Goal: Task Accomplishment & Management: Use online tool/utility

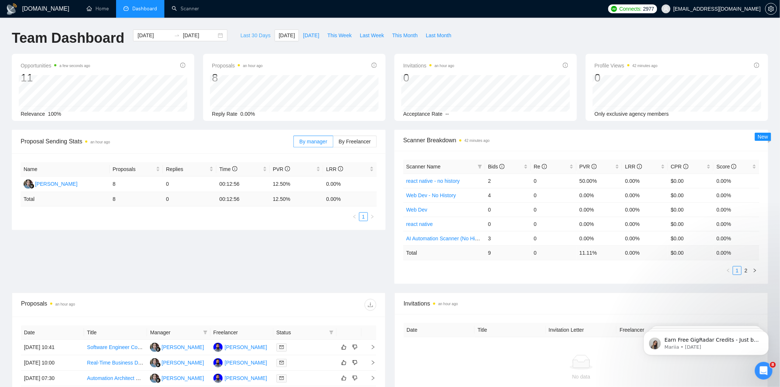
click at [249, 38] on span "Last 30 Days" at bounding box center [255, 35] width 30 height 8
type input "2025-08-03"
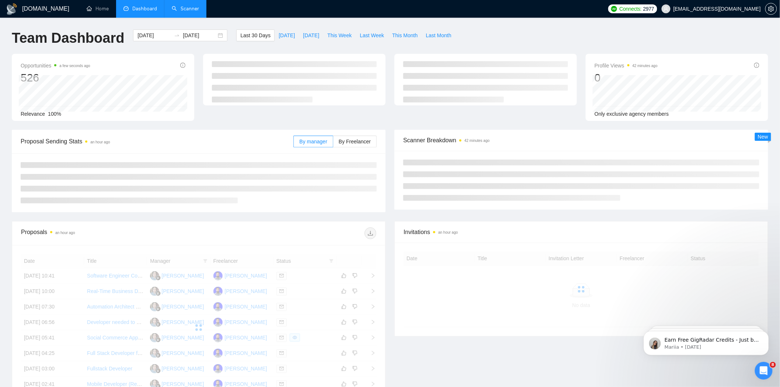
click at [186, 6] on link "Scanner" at bounding box center [185, 9] width 27 height 6
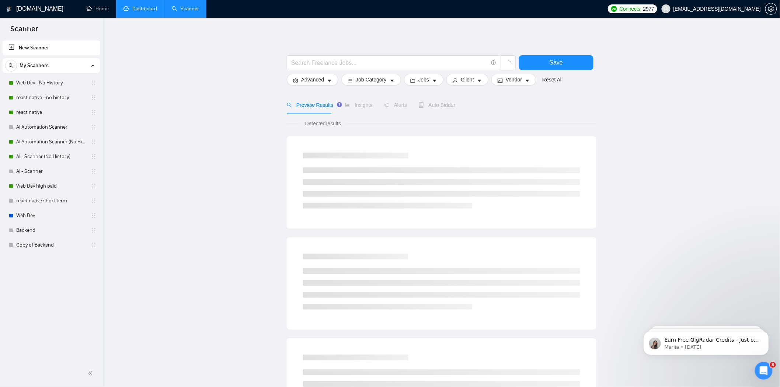
click at [150, 6] on link "Dashboard" at bounding box center [141, 9] width 34 height 6
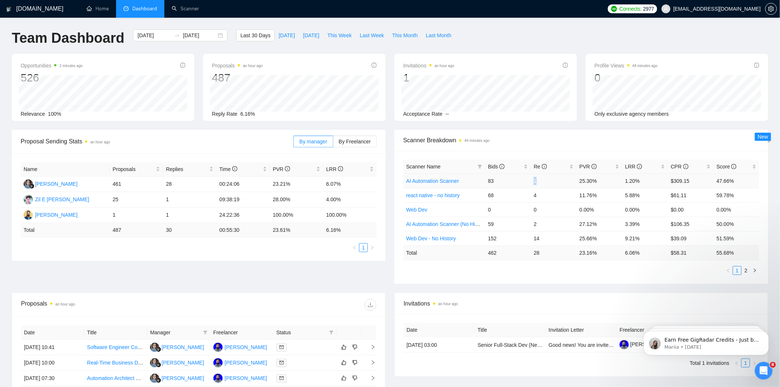
drag, startPoint x: 534, startPoint y: 183, endPoint x: 549, endPoint y: 179, distance: 15.6
click at [549, 179] on td "1" at bounding box center [554, 181] width 46 height 14
click at [550, 179] on td "1" at bounding box center [554, 181] width 46 height 14
click at [747, 269] on link "2" at bounding box center [746, 271] width 8 height 8
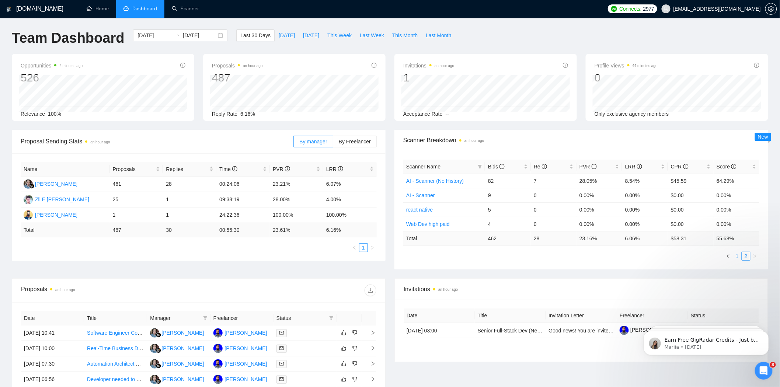
click at [735, 260] on link "1" at bounding box center [738, 256] width 8 height 8
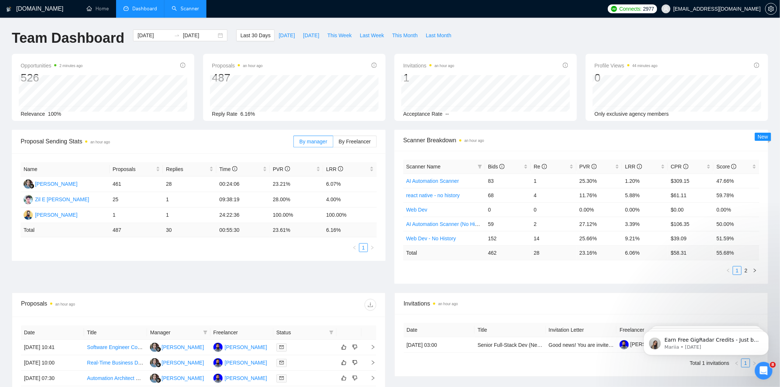
click at [192, 12] on link "Scanner" at bounding box center [185, 9] width 27 height 6
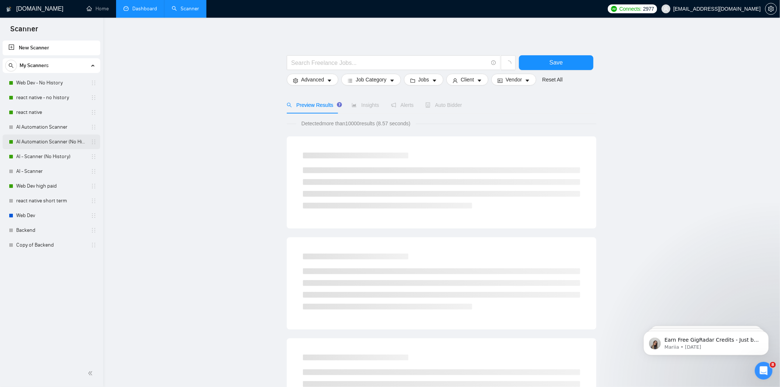
click at [56, 139] on link "AI Automation Scanner (No History)" at bounding box center [51, 142] width 70 height 15
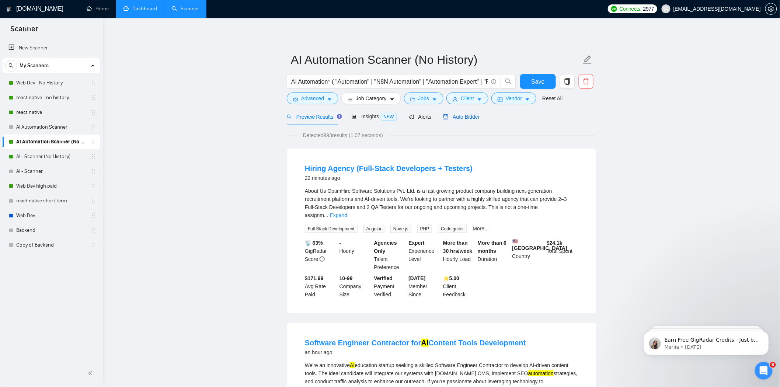
click at [477, 117] on span "Auto Bidder" at bounding box center [461, 117] width 37 height 6
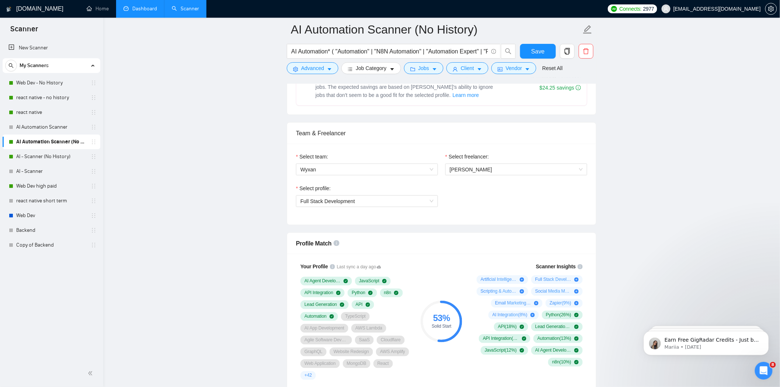
scroll to position [328, 0]
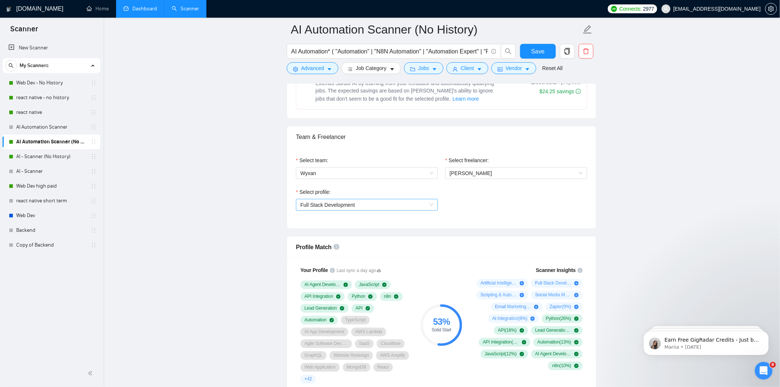
click at [398, 204] on span "Full Stack Development" at bounding box center [367, 205] width 133 height 11
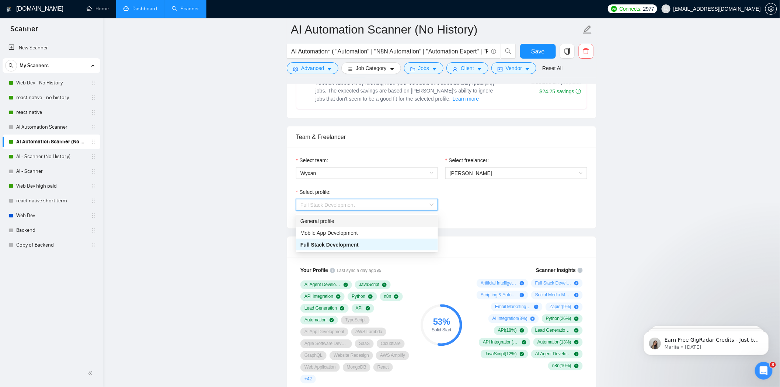
click at [347, 218] on div "General profile" at bounding box center [367, 221] width 133 height 8
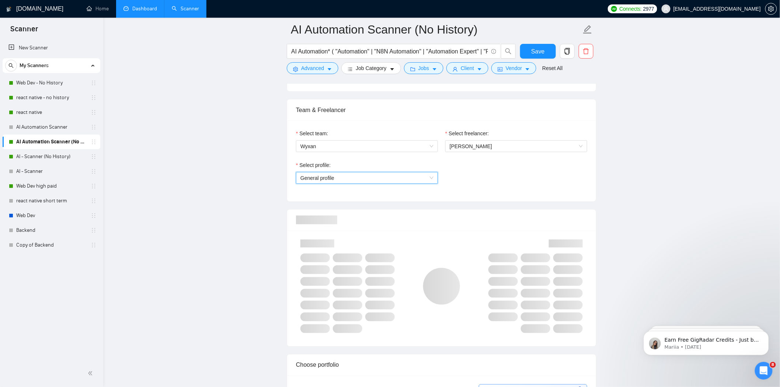
scroll to position [369, 0]
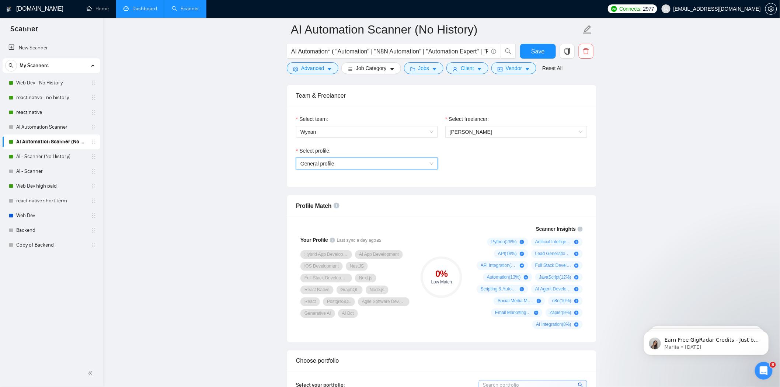
click at [362, 164] on span "General profile" at bounding box center [367, 163] width 133 height 11
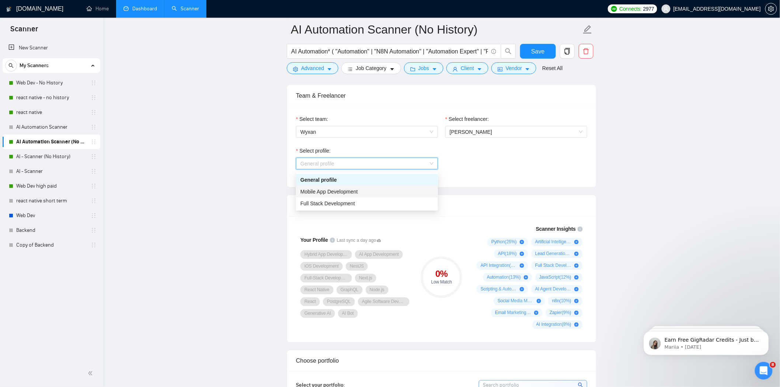
click at [351, 193] on span "Mobile App Development" at bounding box center [330, 192] width 58 height 6
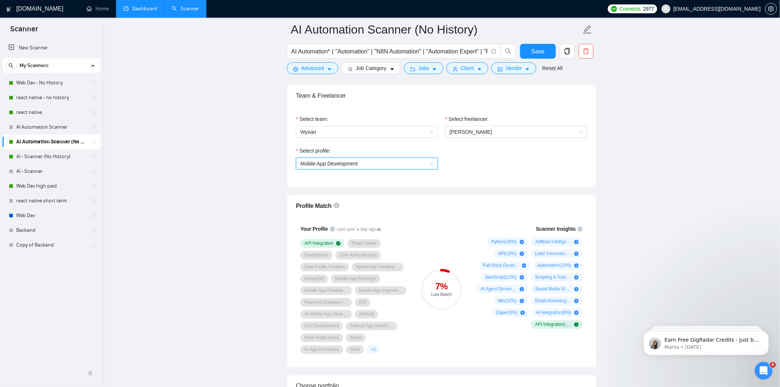
click at [360, 166] on span "Mobile App Development" at bounding box center [367, 163] width 133 height 11
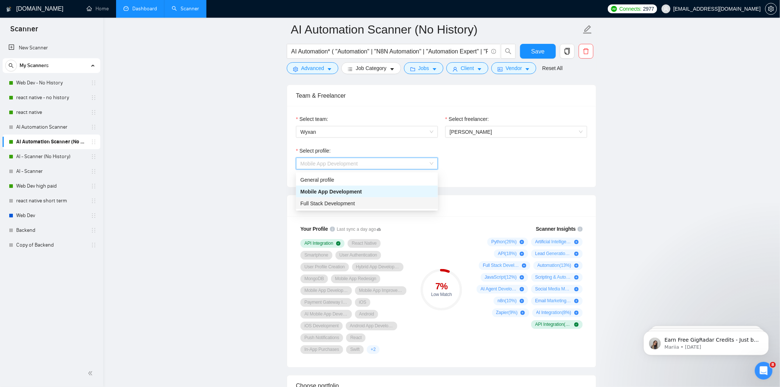
click at [369, 201] on div "Full Stack Development" at bounding box center [367, 204] width 133 height 8
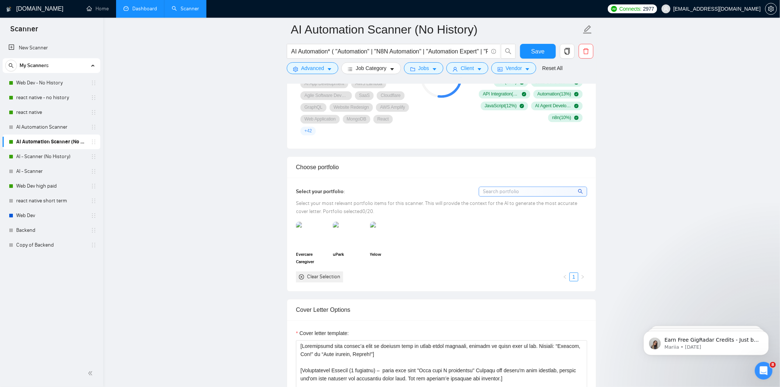
scroll to position [451, 0]
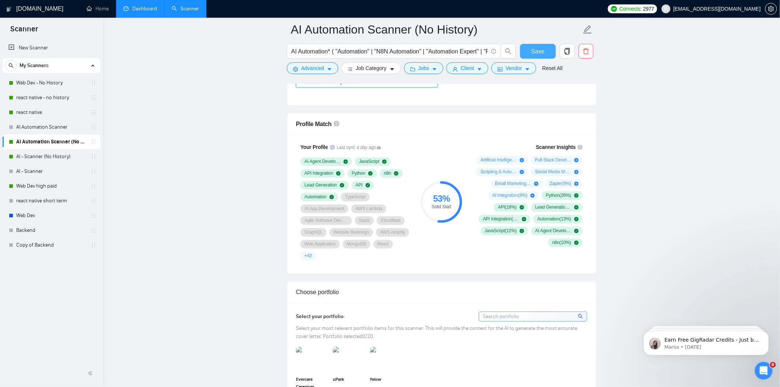
click at [536, 50] on span "Save" at bounding box center [537, 51] width 13 height 9
click at [60, 161] on link "AI - Scanner (No History)" at bounding box center [51, 156] width 70 height 15
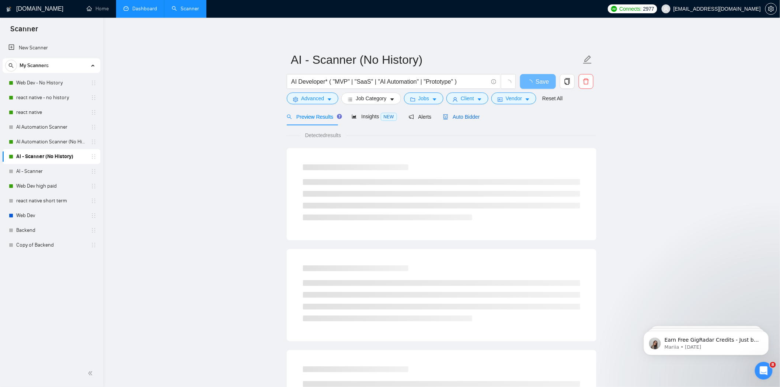
click at [472, 115] on span "Auto Bidder" at bounding box center [461, 117] width 37 height 6
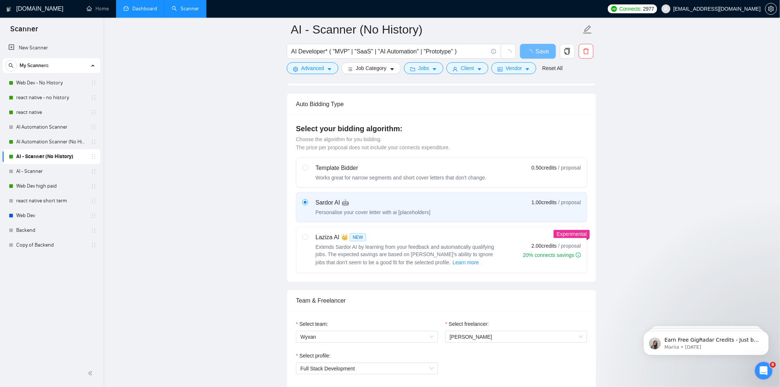
scroll to position [328, 0]
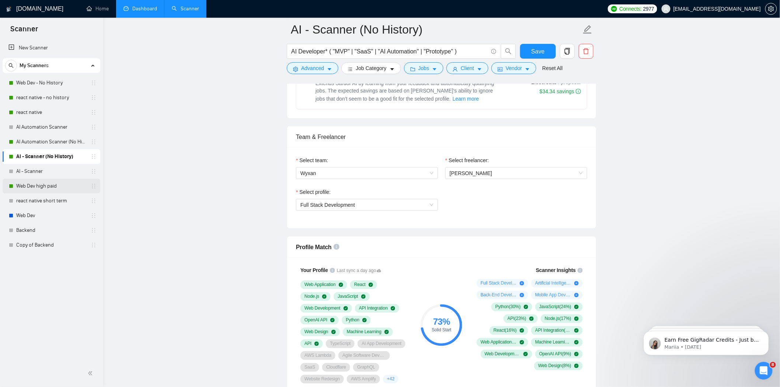
click at [44, 185] on link "Web Dev high paid" at bounding box center [51, 186] width 70 height 15
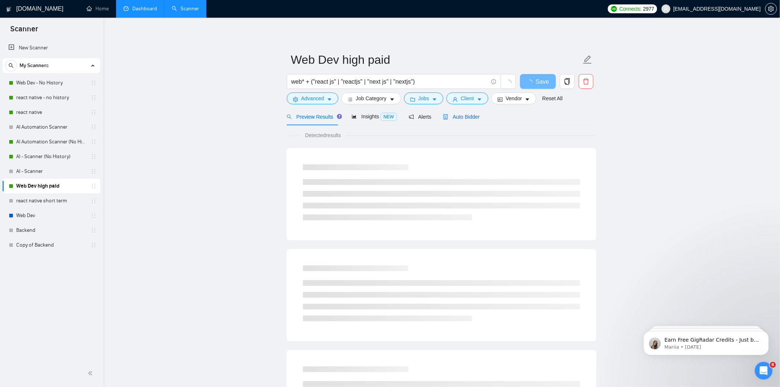
click at [458, 117] on span "Auto Bidder" at bounding box center [461, 117] width 37 height 6
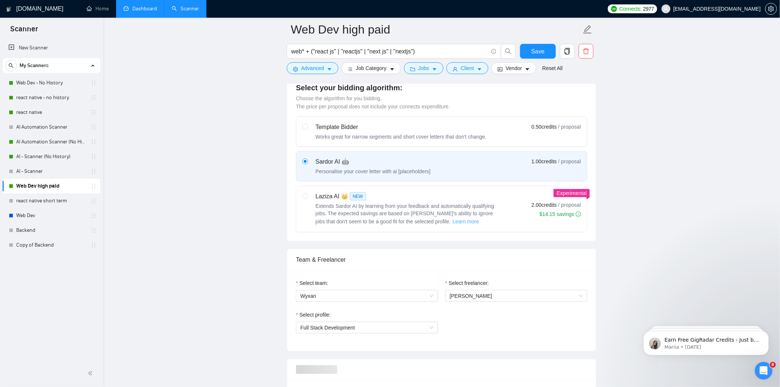
scroll to position [328, 0]
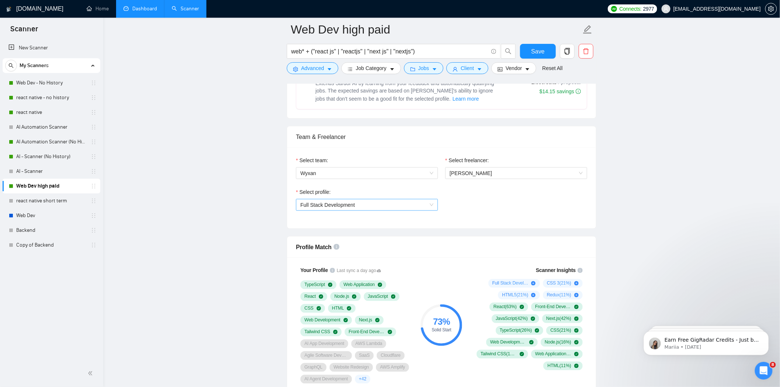
click at [412, 205] on span "Full Stack Development" at bounding box center [367, 205] width 133 height 11
click at [471, 223] on div "Select team: Wyxan Select freelancer: Hamza Aman Select profile: Full Stack Dev…" at bounding box center [441, 188] width 309 height 81
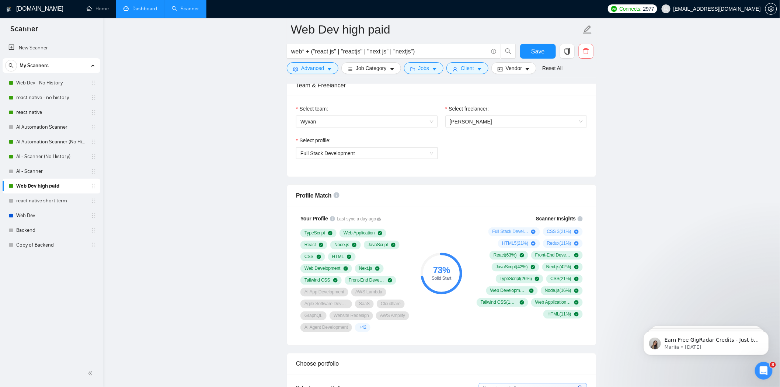
scroll to position [451, 0]
